Goal: Navigation & Orientation: Find specific page/section

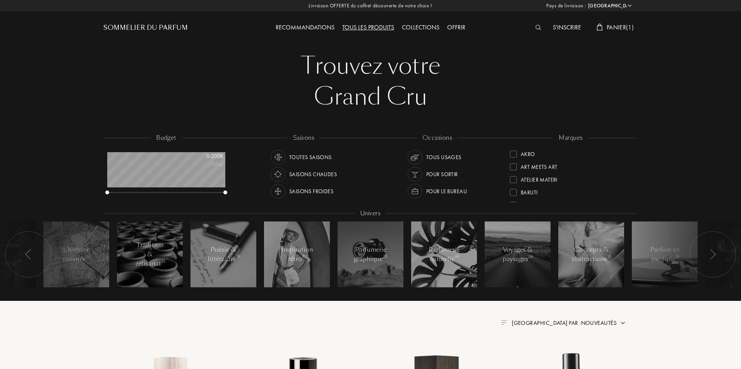
select select "FR"
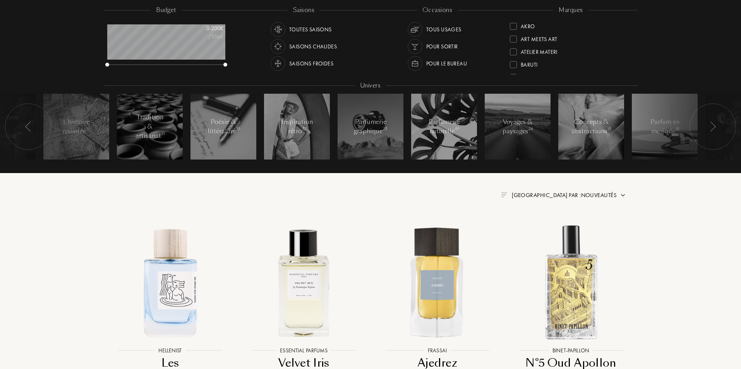
scroll to position [232, 0]
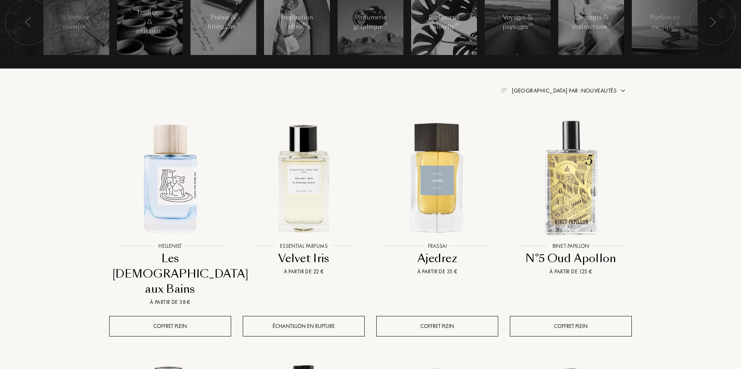
click at [605, 93] on span "Trier par : Nouveautés" at bounding box center [564, 91] width 105 height 8
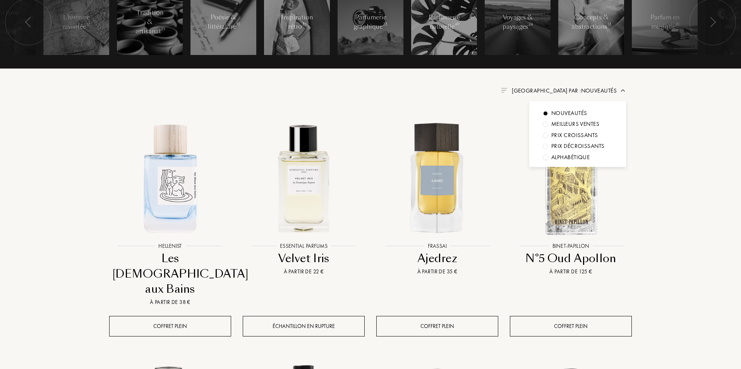
click at [588, 148] on div "Prix décroissants" at bounding box center [577, 146] width 53 height 9
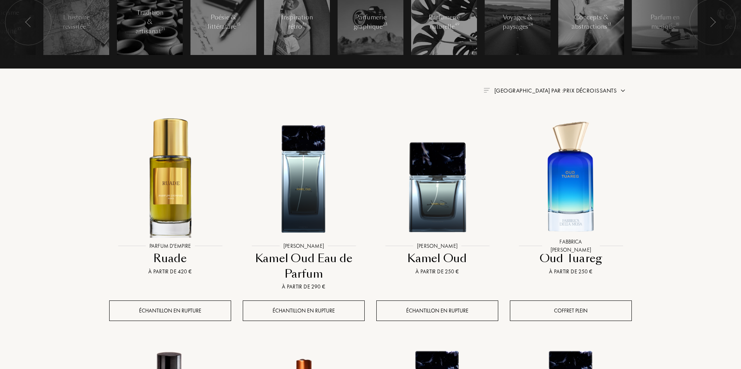
click at [595, 89] on span "Trier par : Prix décroissants" at bounding box center [555, 91] width 122 height 8
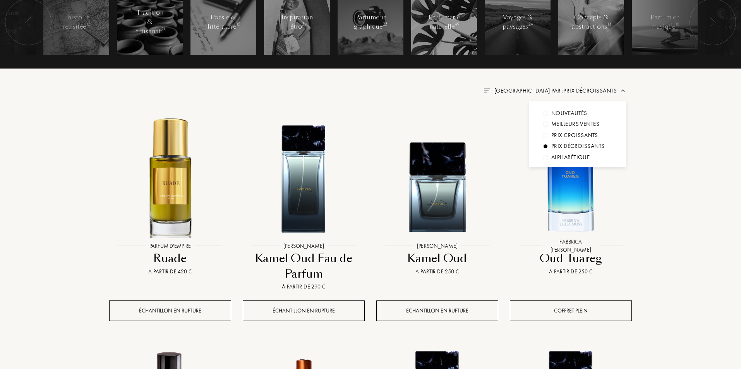
click at [574, 124] on div "Meilleurs ventes" at bounding box center [575, 124] width 48 height 9
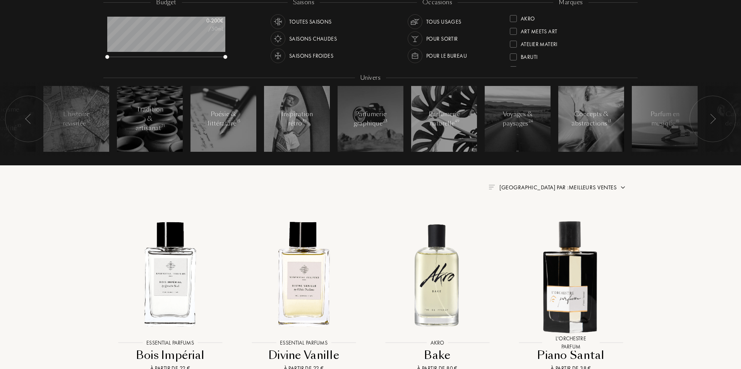
scroll to position [232, 0]
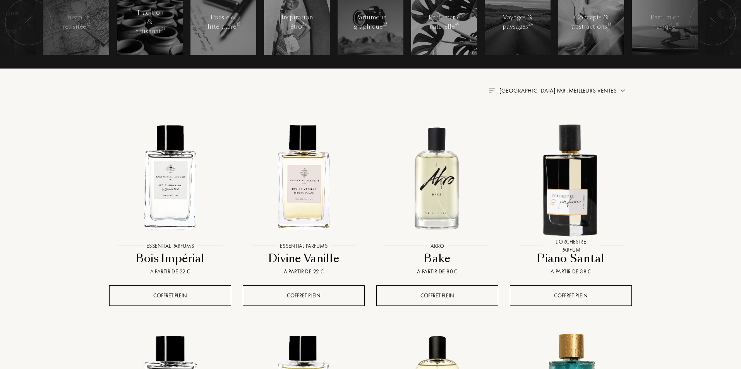
click at [622, 89] on img at bounding box center [623, 90] width 6 height 6
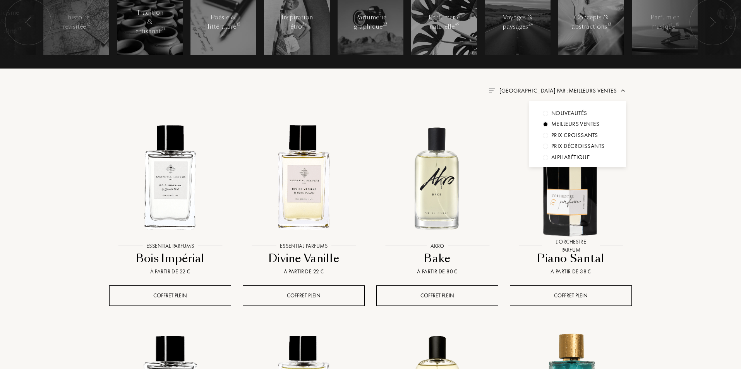
click at [608, 113] on div "Nouveautés" at bounding box center [578, 113] width 70 height 9
